Goal: Use online tool/utility: Utilize a website feature to perform a specific function

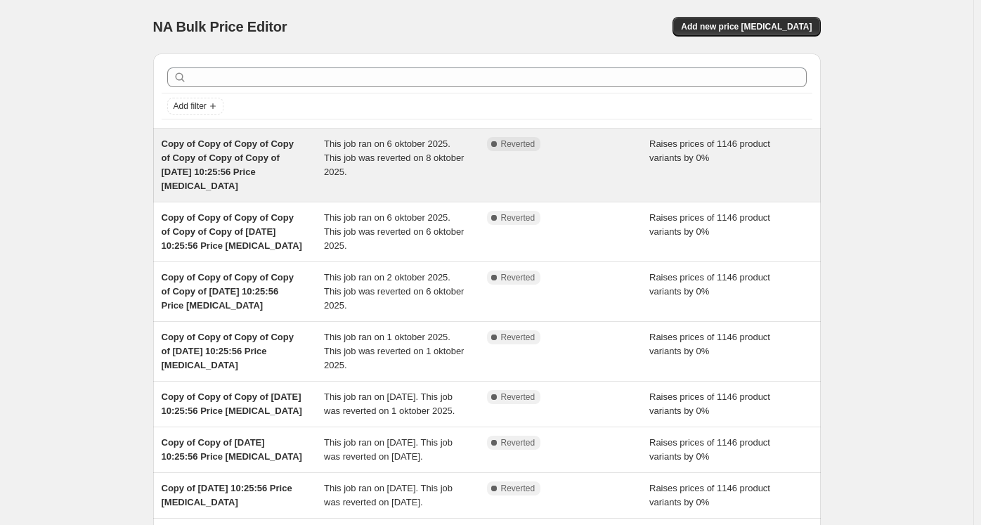
click at [288, 145] on span "Copy of Copy of Copy of Copy of Copy of Copy of Copy of [DATE] 10:25:56 Price […" at bounding box center [228, 164] width 132 height 53
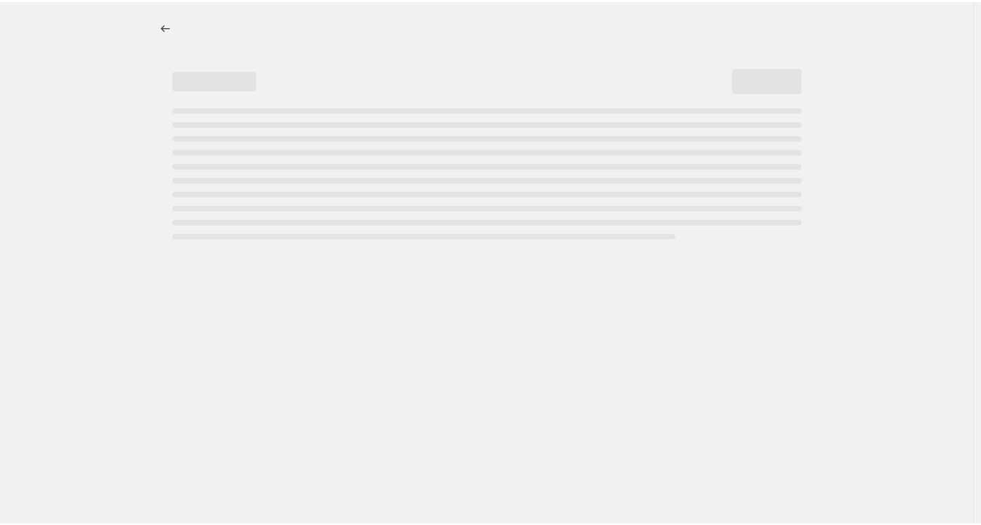
select select "percentage"
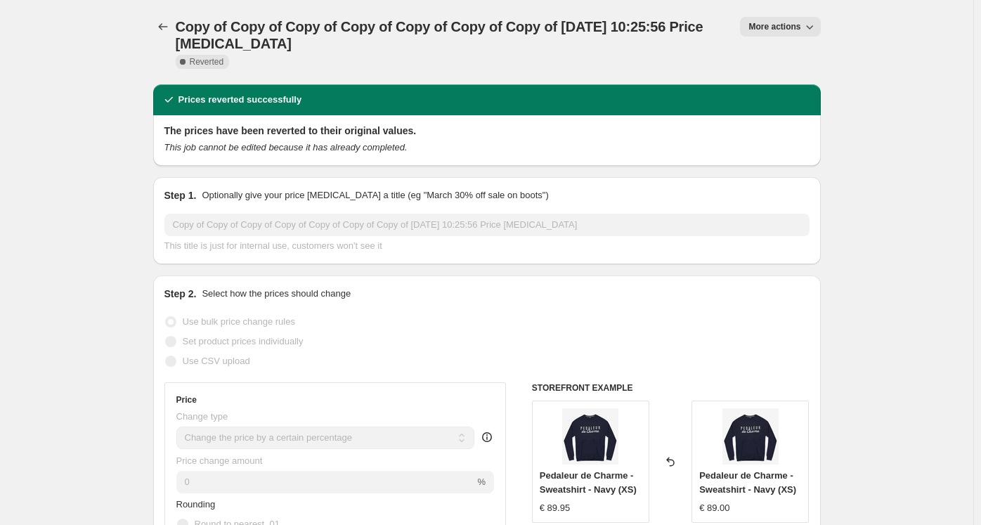
click at [781, 22] on span "More actions" at bounding box center [774, 26] width 52 height 11
click at [779, 55] on span "Copy to new job" at bounding box center [786, 56] width 65 height 11
select select "percentage"
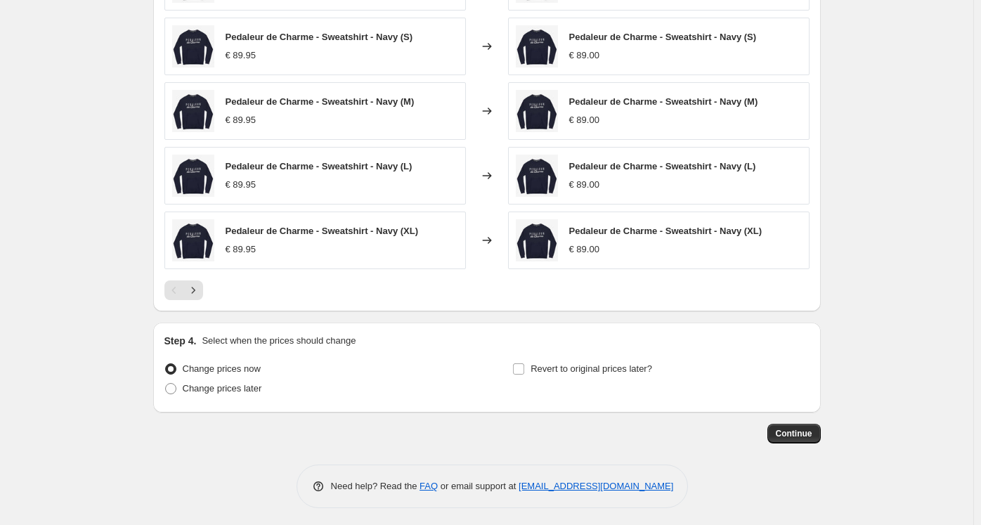
scroll to position [1245, 0]
click at [793, 428] on span "Continue" at bounding box center [793, 433] width 37 height 11
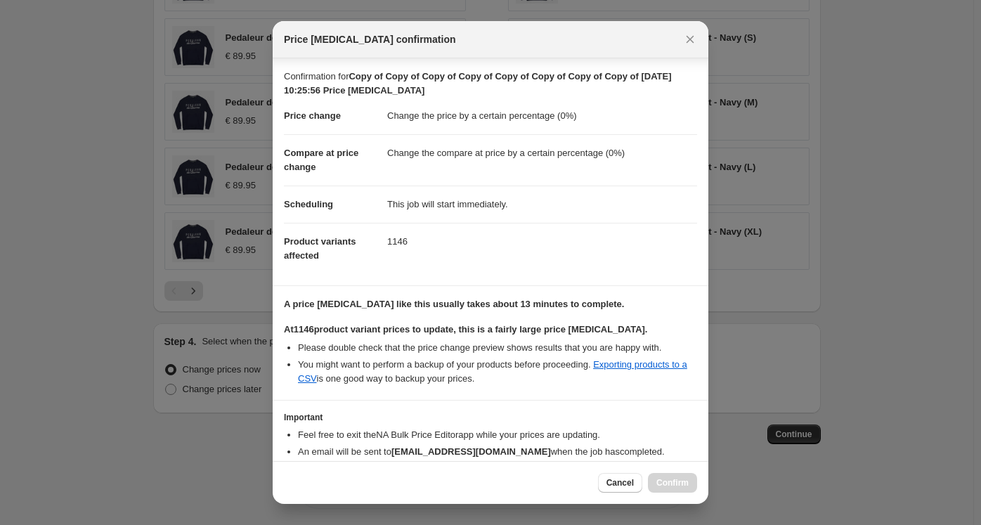
scroll to position [68, 0]
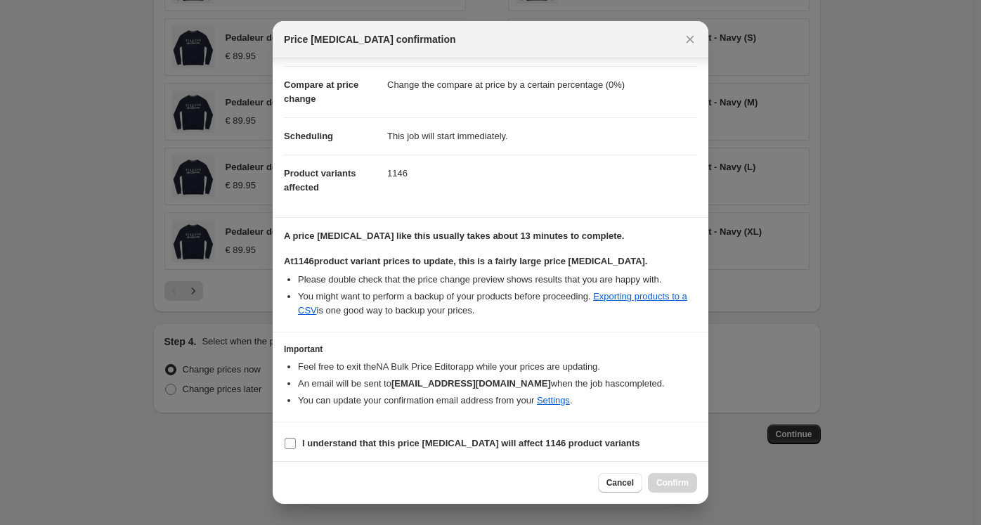
click at [341, 438] on b "I understand that this price [MEDICAL_DATA] will affect 1146 product variants" at bounding box center [471, 443] width 338 height 11
click at [296, 438] on input "I understand that this price [MEDICAL_DATA] will affect 1146 product variants" at bounding box center [289, 443] width 11 height 11
checkbox input "true"
click at [678, 483] on span "Confirm" at bounding box center [672, 482] width 32 height 11
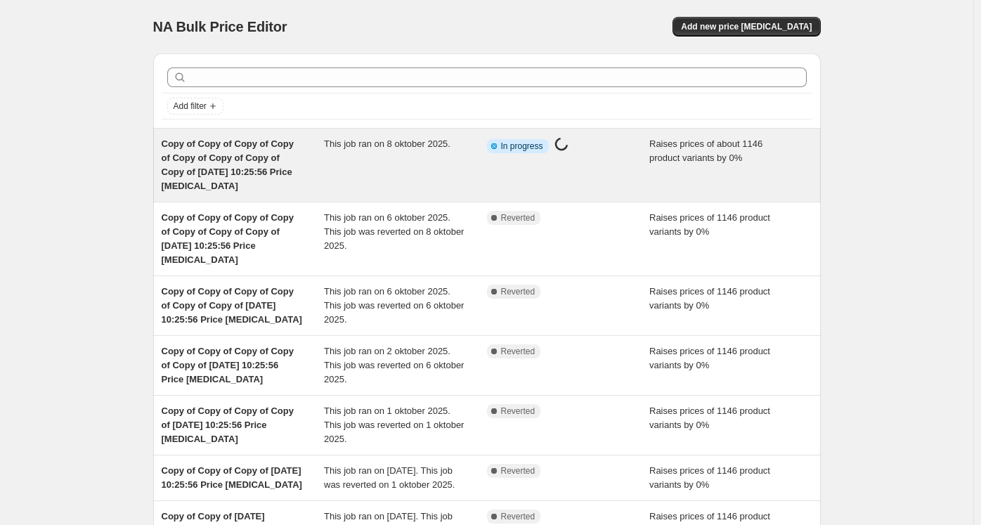
click at [372, 157] on div "This job ran on 8 oktober 2025." at bounding box center [405, 165] width 163 height 56
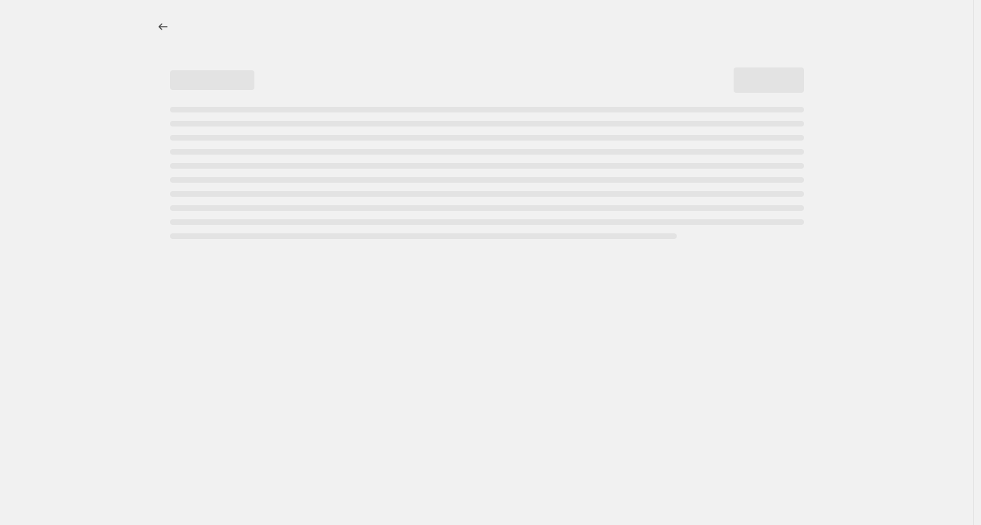
select select "percentage"
